Goal: Unclear: Browse casually

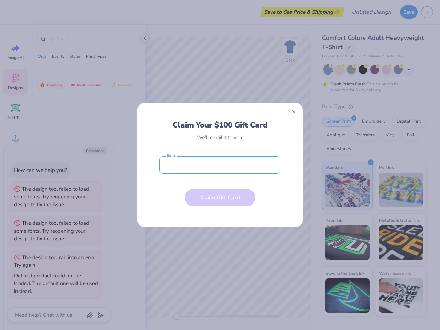
type textarea "x"
